Goal: Task Accomplishment & Management: Use online tool/utility

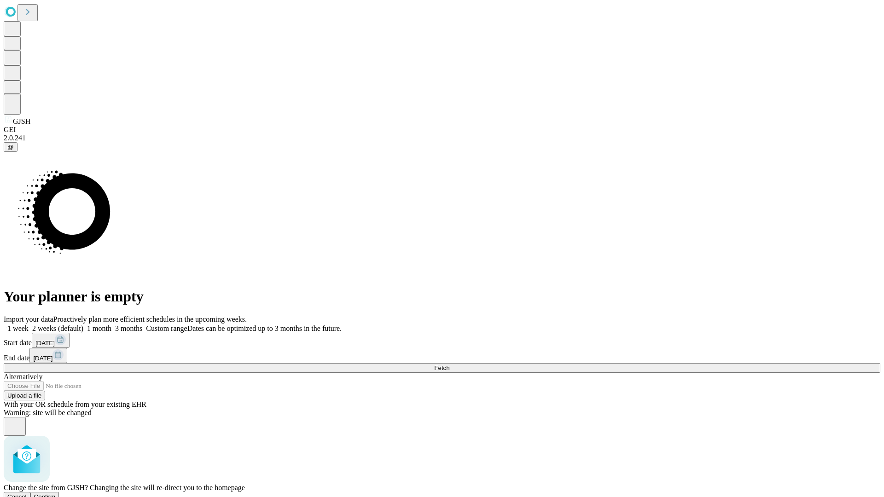
click at [56, 494] on span "Confirm" at bounding box center [45, 497] width 22 height 7
click at [29, 325] on label "1 week" at bounding box center [16, 329] width 25 height 8
click at [449, 365] on span "Fetch" at bounding box center [441, 368] width 15 height 7
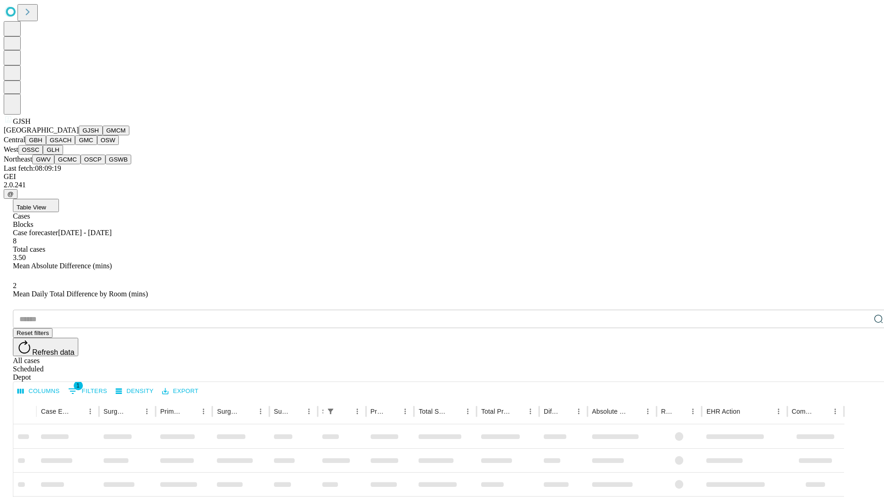
click at [103, 135] on button "GMCM" at bounding box center [116, 131] width 27 height 10
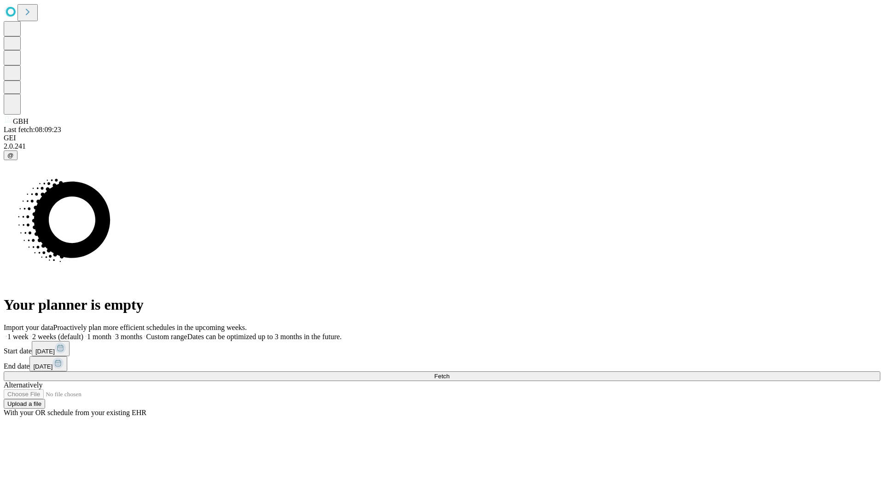
click at [29, 333] on label "1 week" at bounding box center [16, 337] width 25 height 8
click at [449, 373] on span "Fetch" at bounding box center [441, 376] width 15 height 7
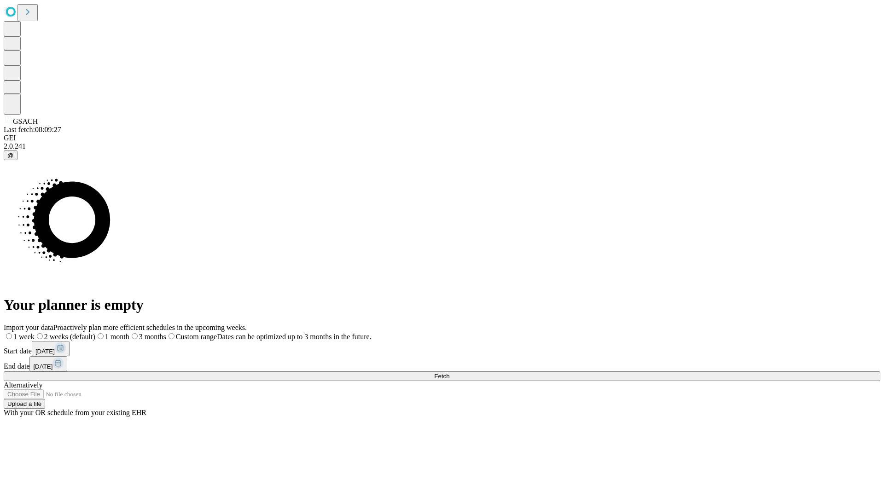
click at [449, 373] on span "Fetch" at bounding box center [441, 376] width 15 height 7
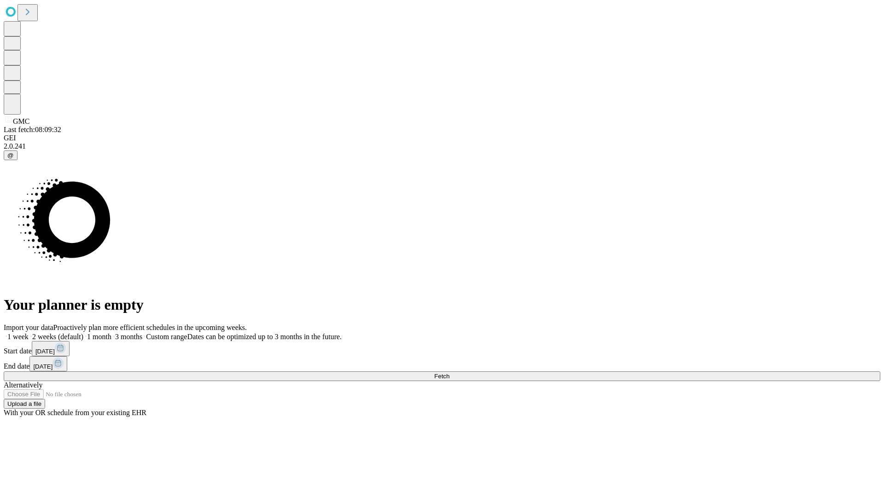
click at [29, 333] on label "1 week" at bounding box center [16, 337] width 25 height 8
click at [449, 373] on span "Fetch" at bounding box center [441, 376] width 15 height 7
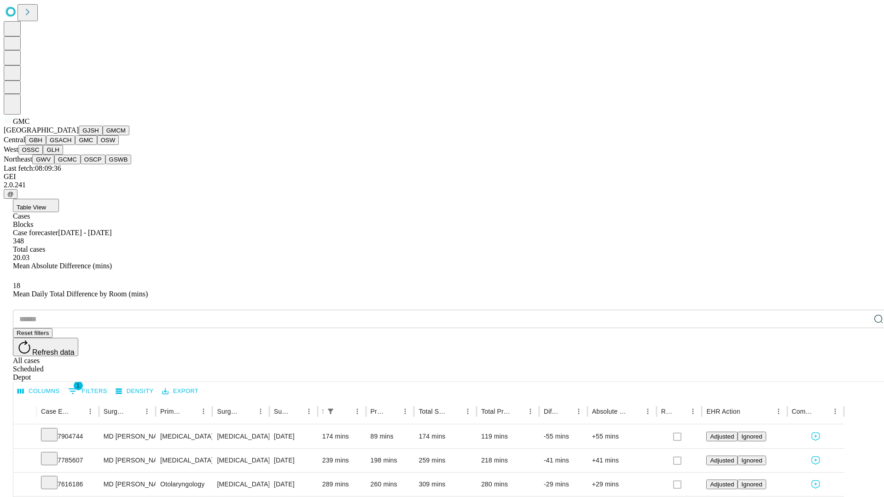
click at [97, 145] on button "OSW" at bounding box center [108, 140] width 22 height 10
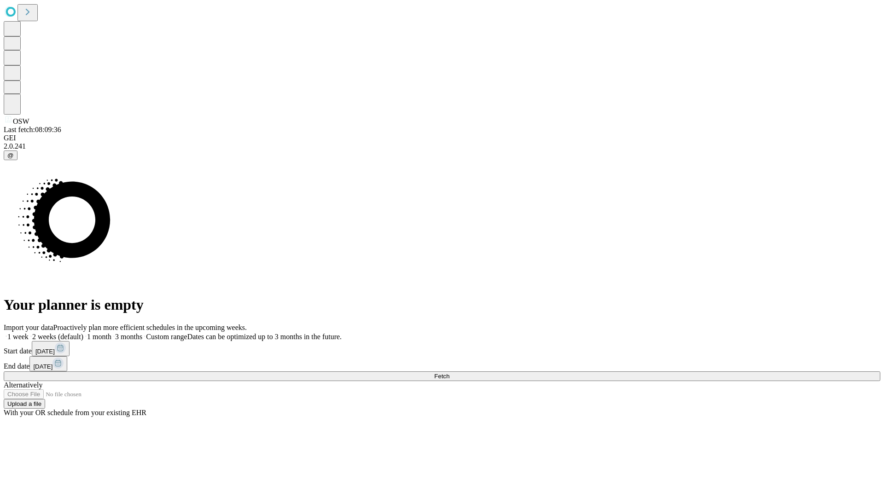
click at [29, 333] on label "1 week" at bounding box center [16, 337] width 25 height 8
click at [449, 373] on span "Fetch" at bounding box center [441, 376] width 15 height 7
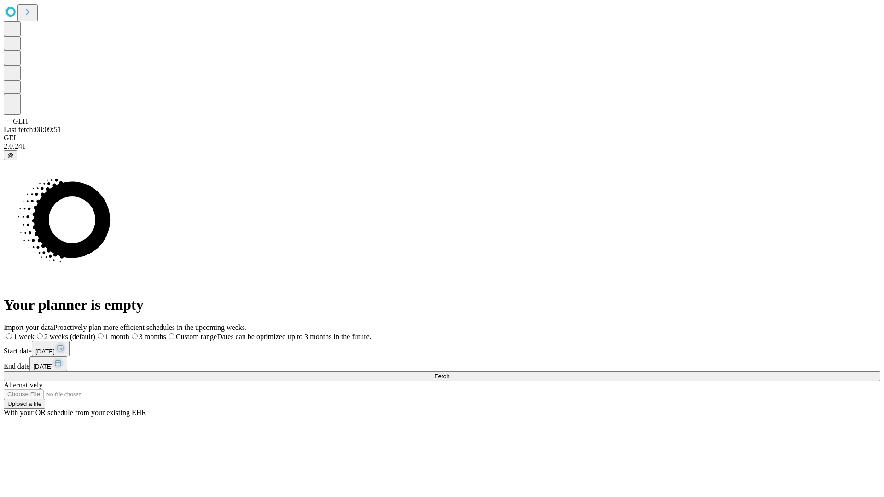
click at [449, 373] on span "Fetch" at bounding box center [441, 376] width 15 height 7
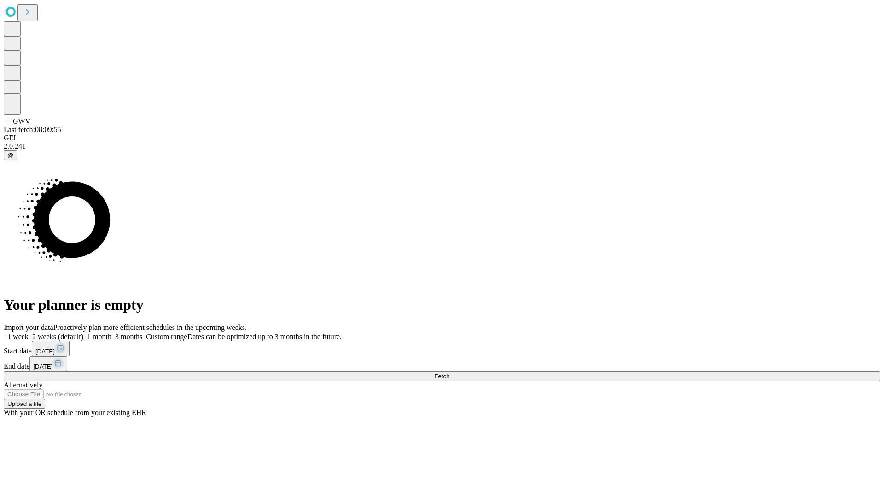
click at [29, 333] on label "1 week" at bounding box center [16, 337] width 25 height 8
click at [449, 373] on span "Fetch" at bounding box center [441, 376] width 15 height 7
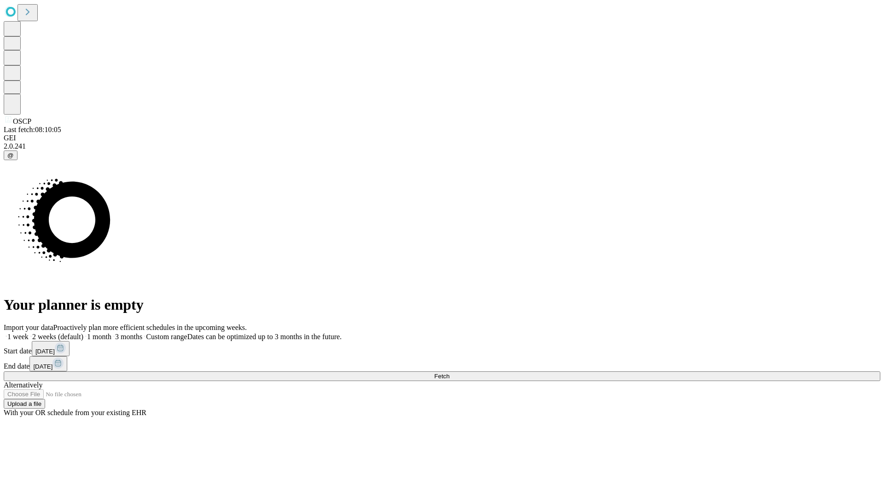
click at [29, 333] on label "1 week" at bounding box center [16, 337] width 25 height 8
click at [449, 373] on span "Fetch" at bounding box center [441, 376] width 15 height 7
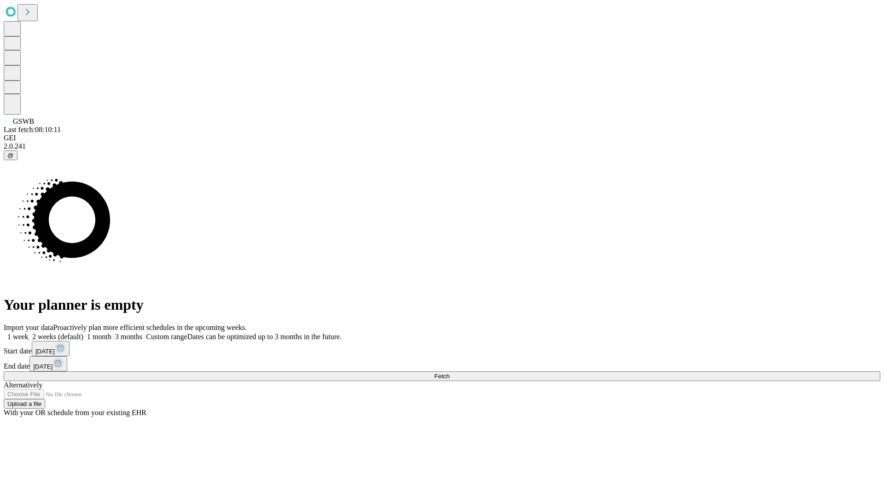
click at [29, 333] on label "1 week" at bounding box center [16, 337] width 25 height 8
click at [449, 373] on span "Fetch" at bounding box center [441, 376] width 15 height 7
